Goal: Task Accomplishment & Management: Manage account settings

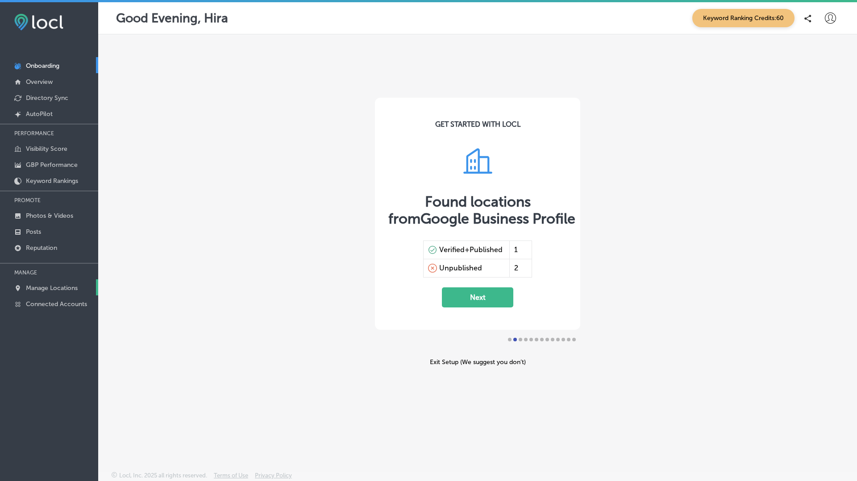
click at [55, 289] on p "Manage Locations" at bounding box center [52, 288] width 52 height 8
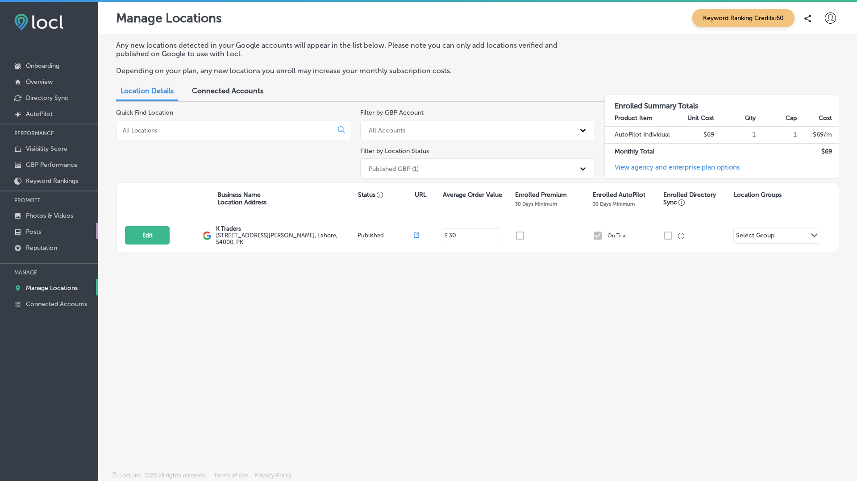
click at [29, 228] on p "Posts" at bounding box center [33, 232] width 15 height 8
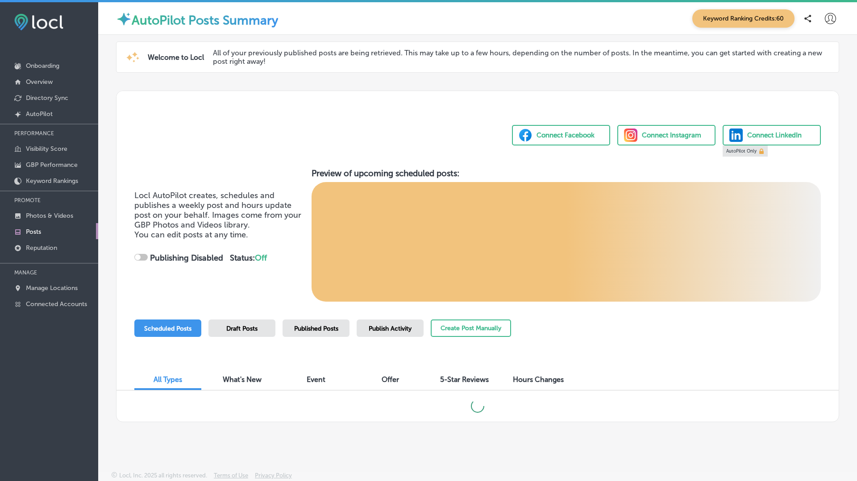
checkbox input "true"
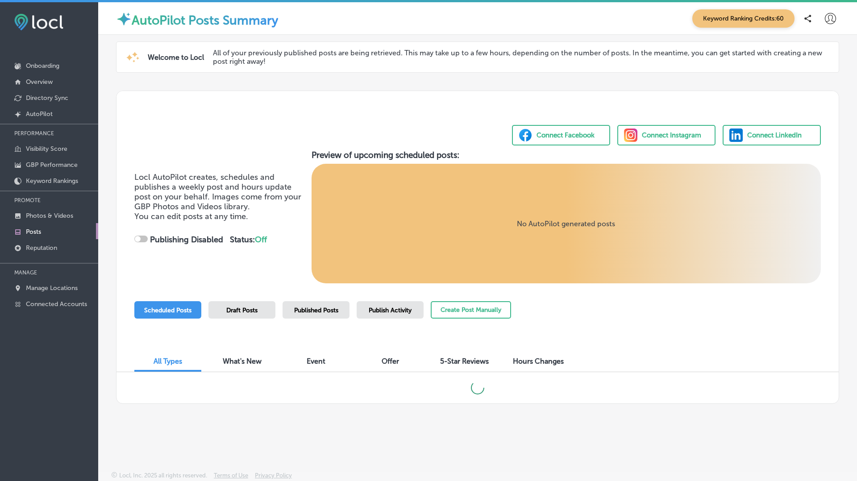
checkbox input "true"
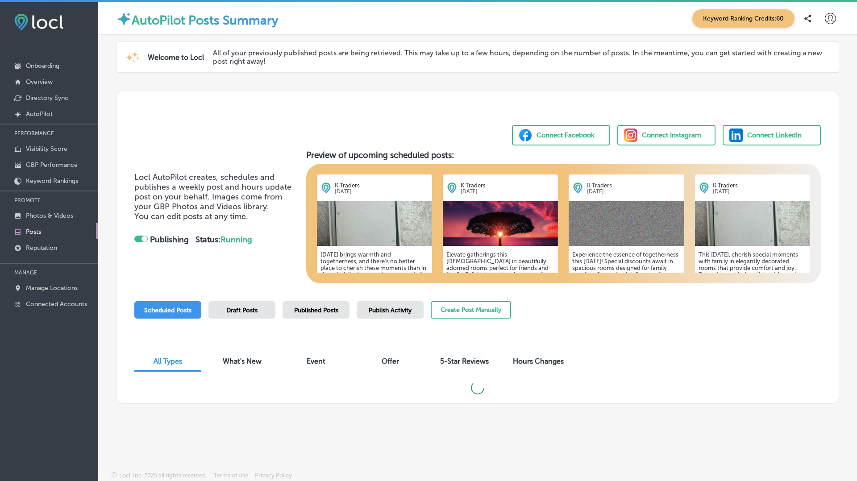
click at [764, 133] on div "Connect LinkedIn" at bounding box center [774, 135] width 54 height 13
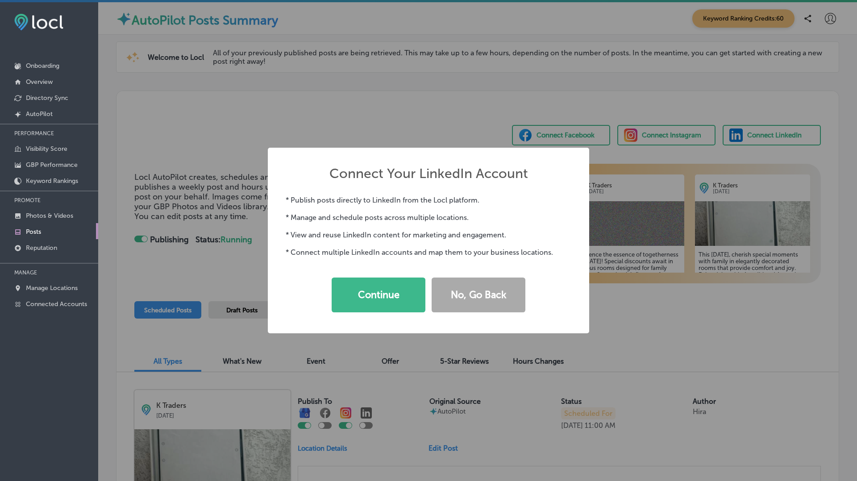
click at [353, 92] on div "Connect Your LinkedIn Account × * Publish posts directly to LinkedIn from the L…" at bounding box center [428, 240] width 857 height 481
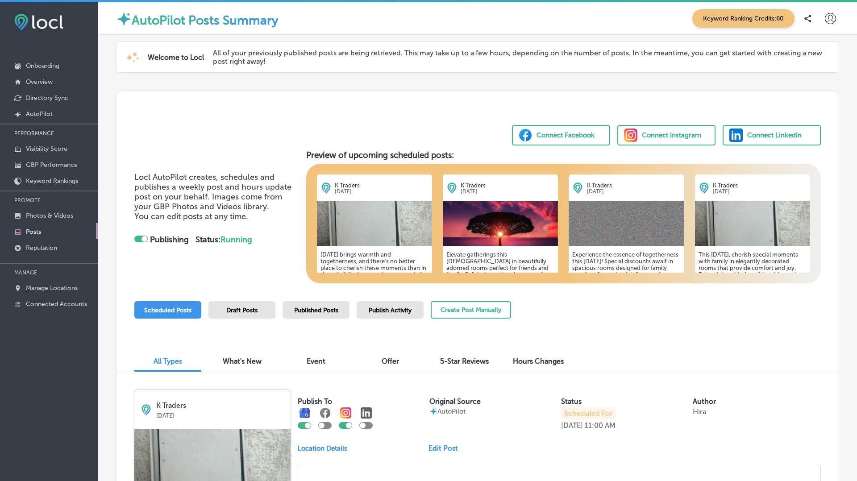
click at [653, 137] on div "Connect Instagram" at bounding box center [671, 135] width 59 height 13
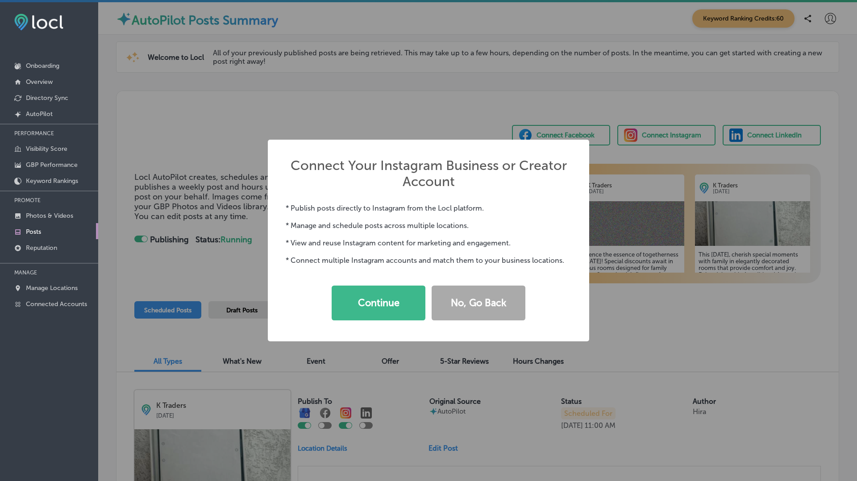
click at [502, 87] on div "Connect Your Instagram Business or Creator Account × * Publish posts directly t…" at bounding box center [428, 240] width 857 height 481
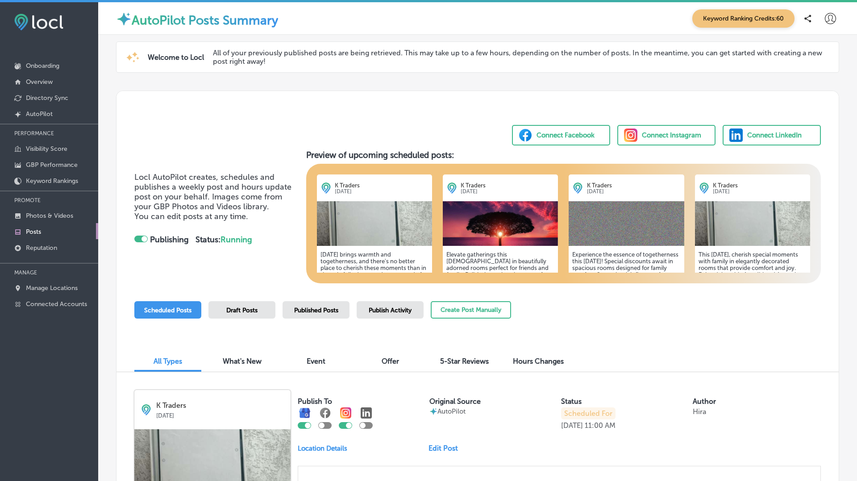
click at [569, 137] on div "Connect Facebook" at bounding box center [565, 135] width 58 height 13
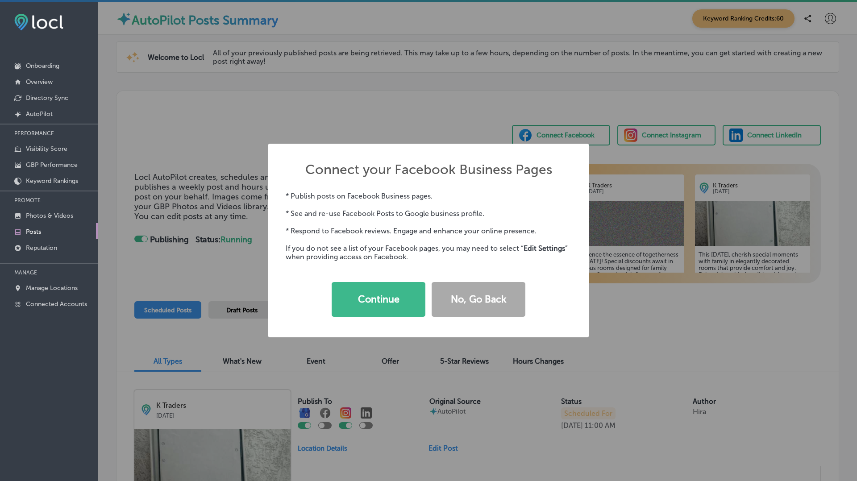
click at [352, 84] on div "Connect your Facebook Business Pages × * Publish posts on Facebook Business pag…" at bounding box center [428, 240] width 857 height 481
